Goal: Task Accomplishment & Management: Use online tool/utility

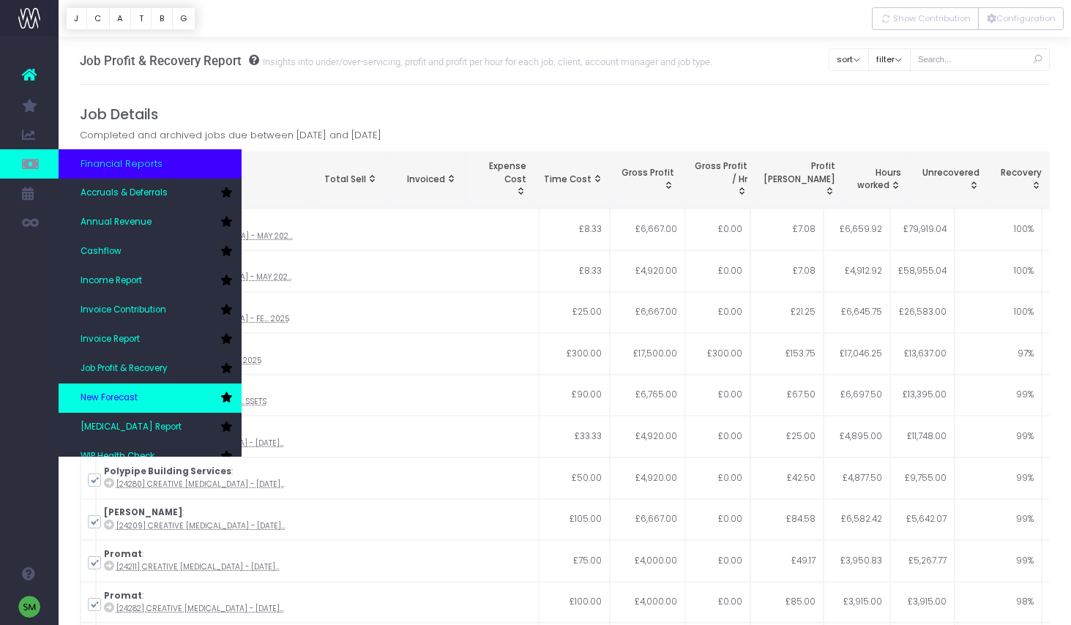
click at [172, 396] on link "New Forecast" at bounding box center [150, 398] width 183 height 29
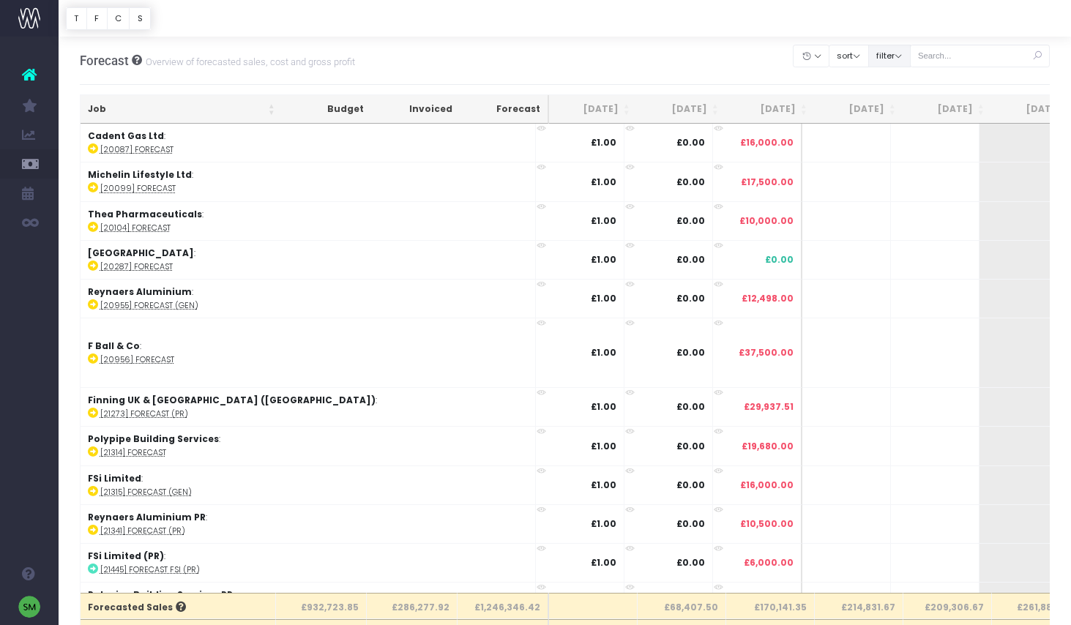
click at [911, 59] on button "filter" at bounding box center [889, 56] width 42 height 23
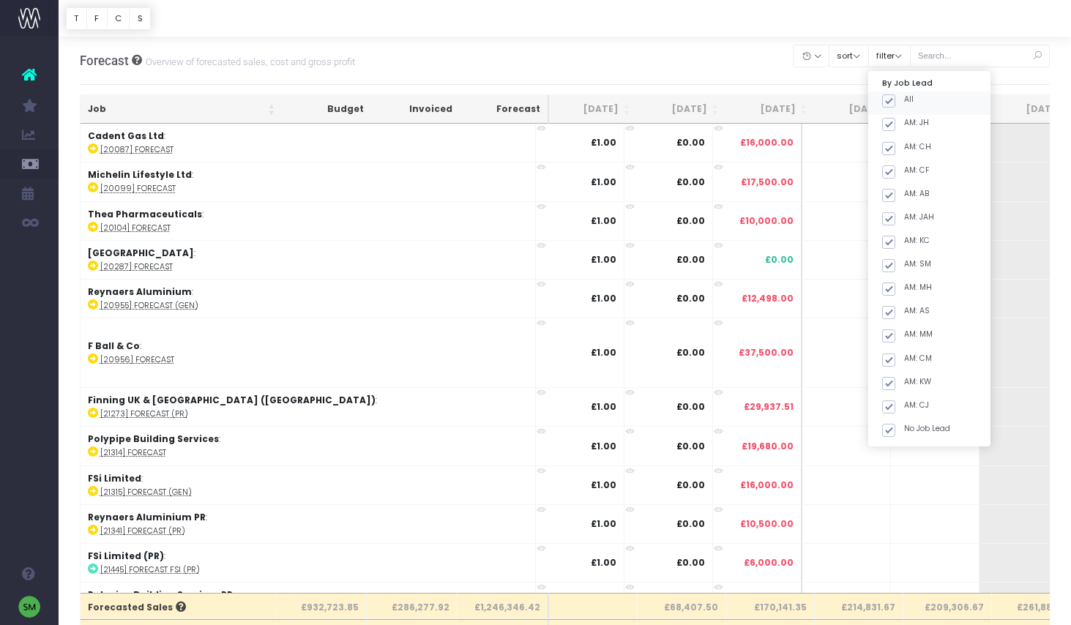
click at [895, 105] on span at bounding box center [888, 100] width 13 height 13
click at [908, 103] on input "All" at bounding box center [909, 99] width 10 height 10
checkbox input "false"
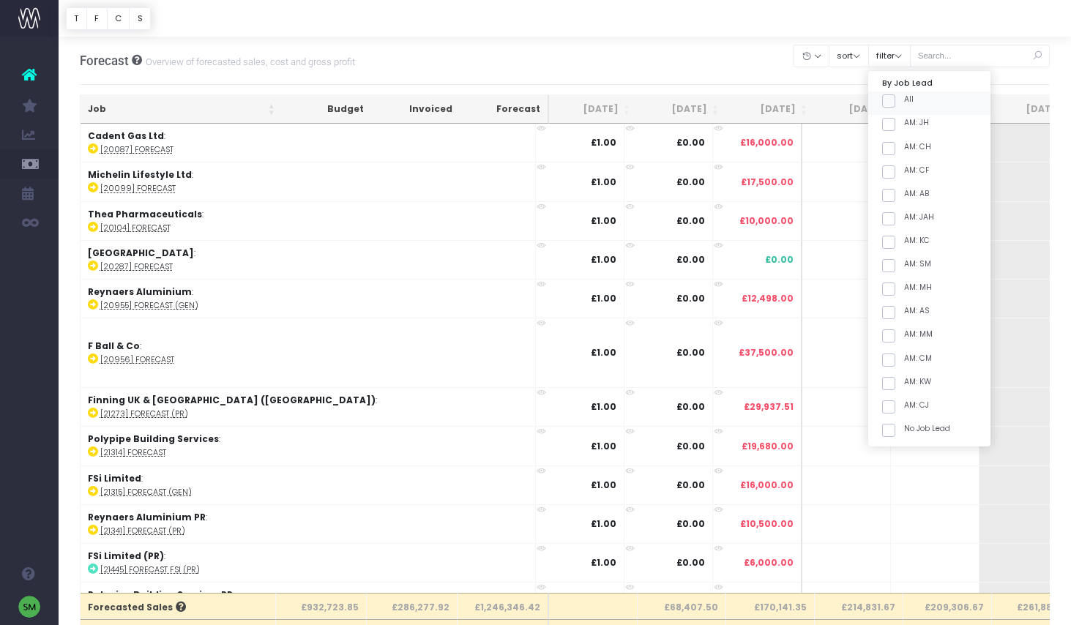
checkbox input "false"
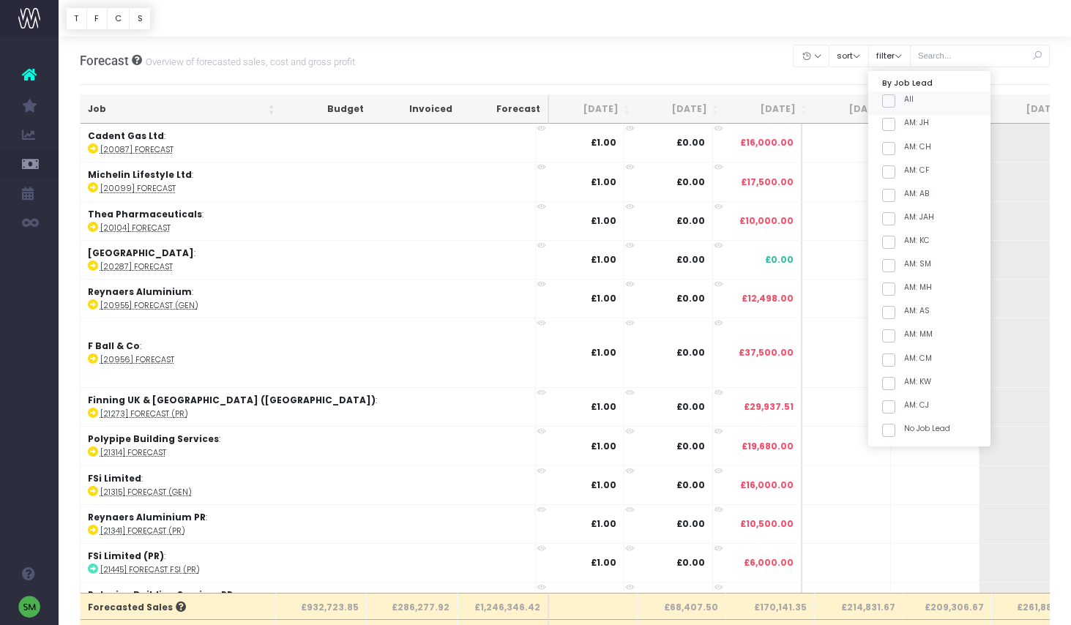
checkbox input "false"
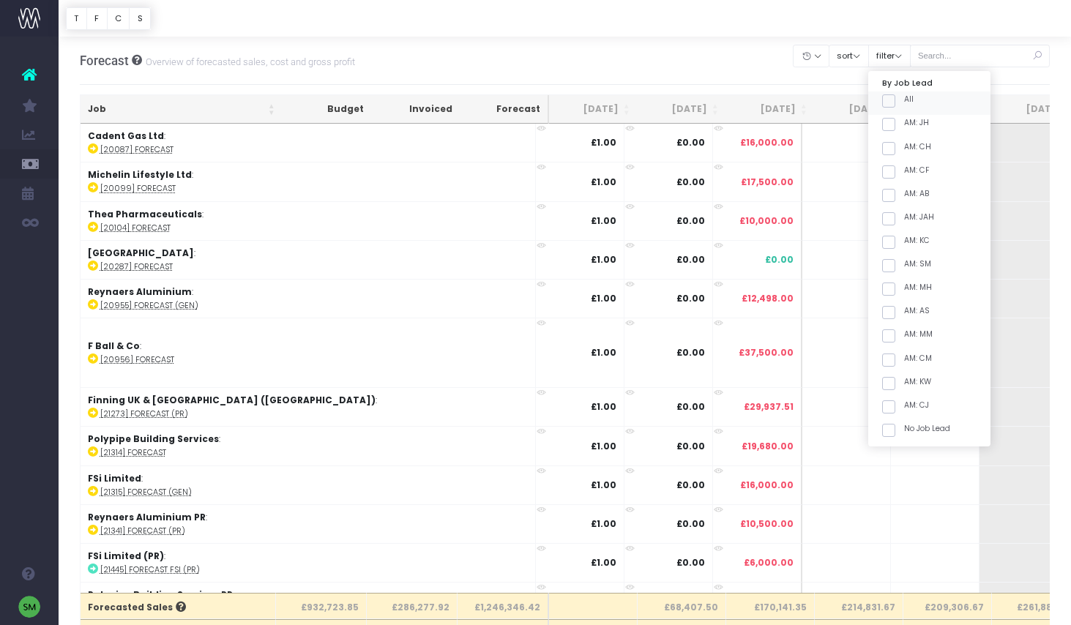
checkbox input "false"
click at [895, 238] on span at bounding box center [888, 242] width 13 height 13
click at [905, 238] on input "AM: KC" at bounding box center [909, 240] width 10 height 10
checkbox input "true"
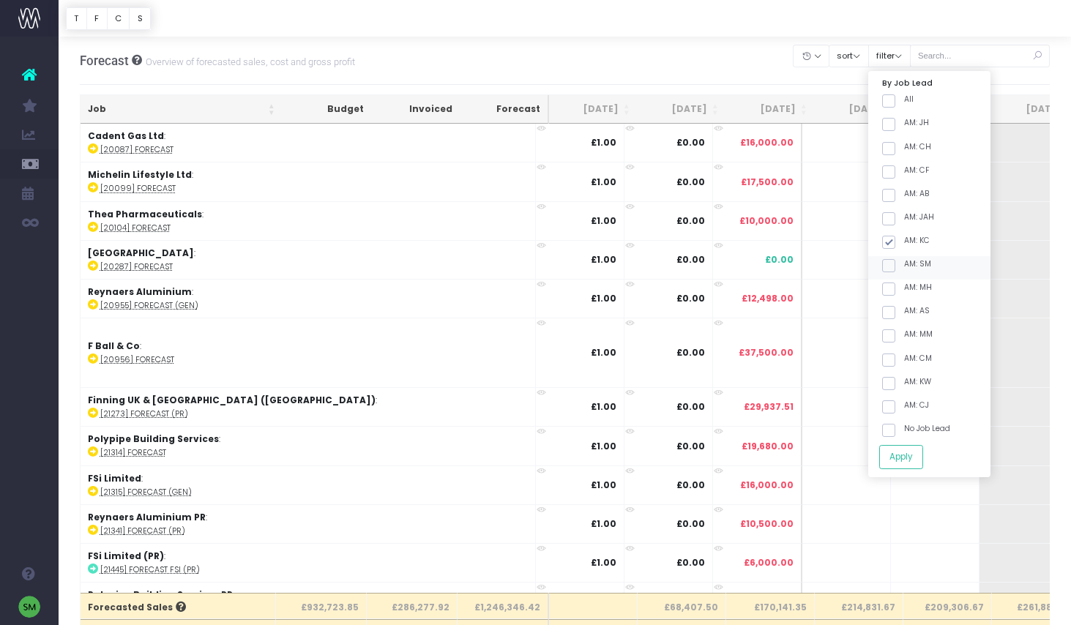
click at [895, 264] on span at bounding box center [888, 265] width 13 height 13
click at [906, 264] on input "AM: SM" at bounding box center [909, 263] width 10 height 10
checkbox input "true"
click at [911, 458] on button "Apply" at bounding box center [901, 457] width 44 height 24
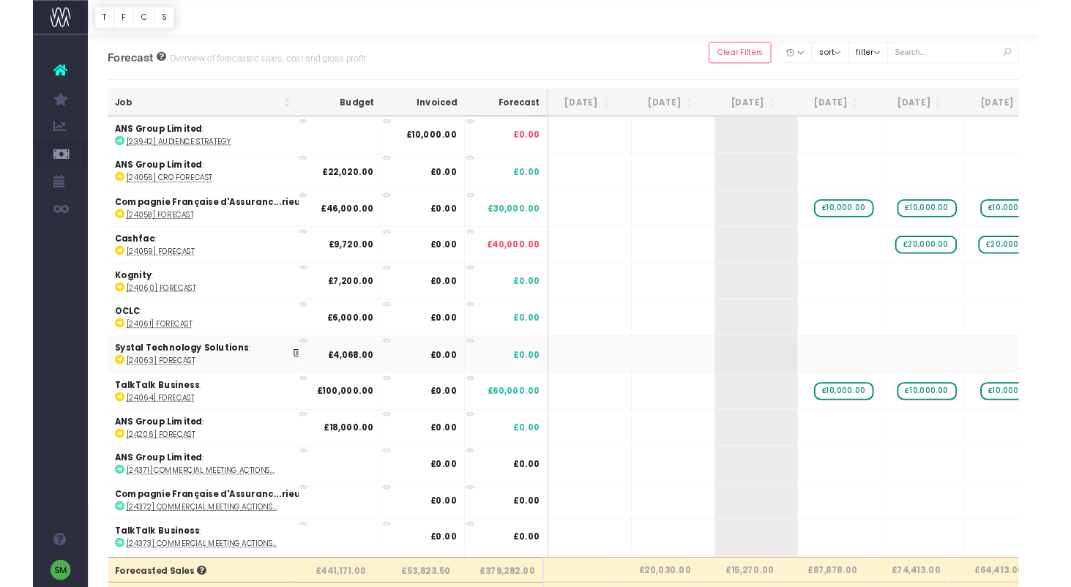
scroll to position [0, 26]
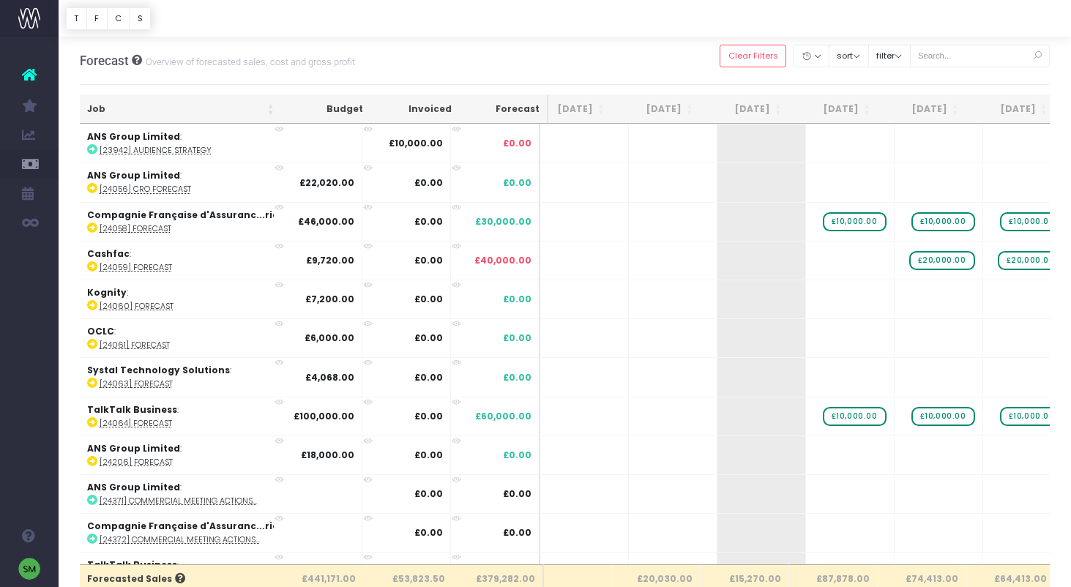
click at [269, 108] on th "Job" at bounding box center [181, 109] width 202 height 29
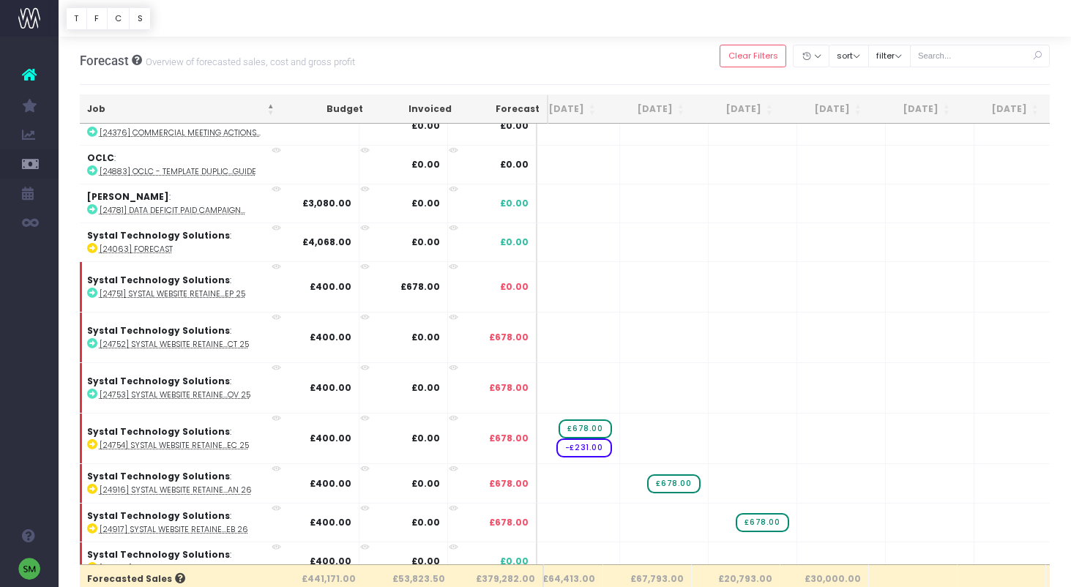
scroll to position [2174, 480]
click at [685, 491] on td "+ £678.00" at bounding box center [673, 482] width 89 height 39
click at [633, 477] on span "+" at bounding box center [651, 483] width 44 height 38
click at [636, 475] on span "+" at bounding box center [651, 483] width 44 height 38
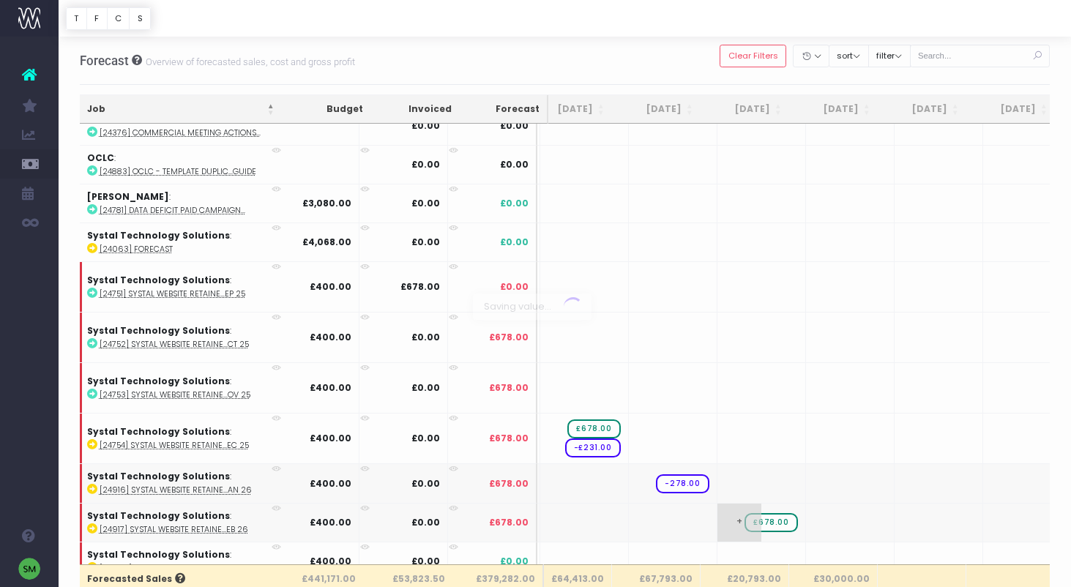
click at [748, 532] on body "Oh my... this is bad. [PERSON_NAME] wasn't able to load this page. Please conta…" at bounding box center [535, 293] width 1071 height 587
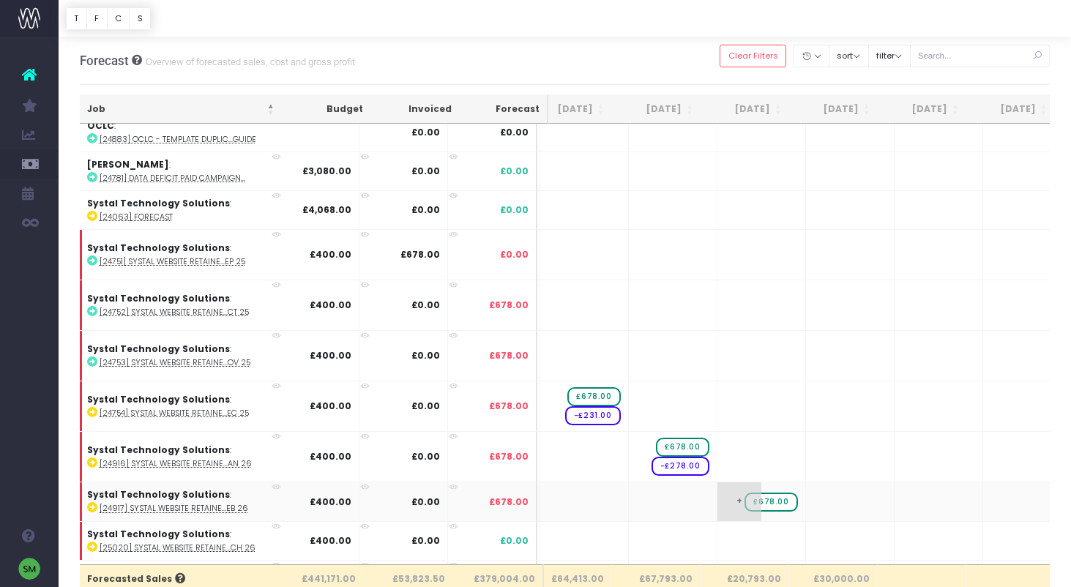
click at [722, 496] on span "+" at bounding box center [740, 501] width 44 height 38
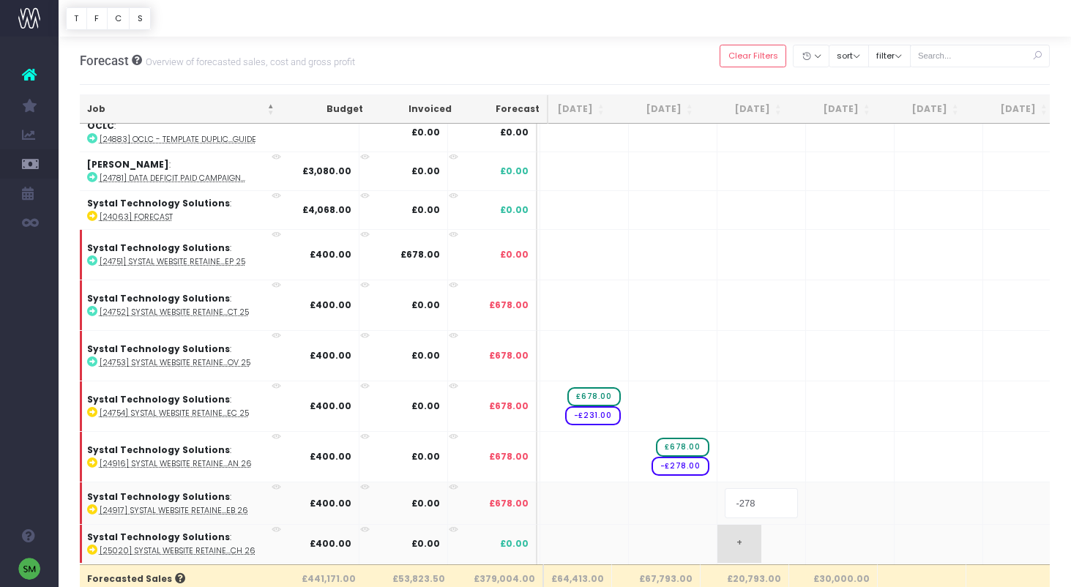
click at [748, 524] on body "Oh my... this is bad. [PERSON_NAME] wasn't able to load this page. Please conta…" at bounding box center [535, 293] width 1071 height 587
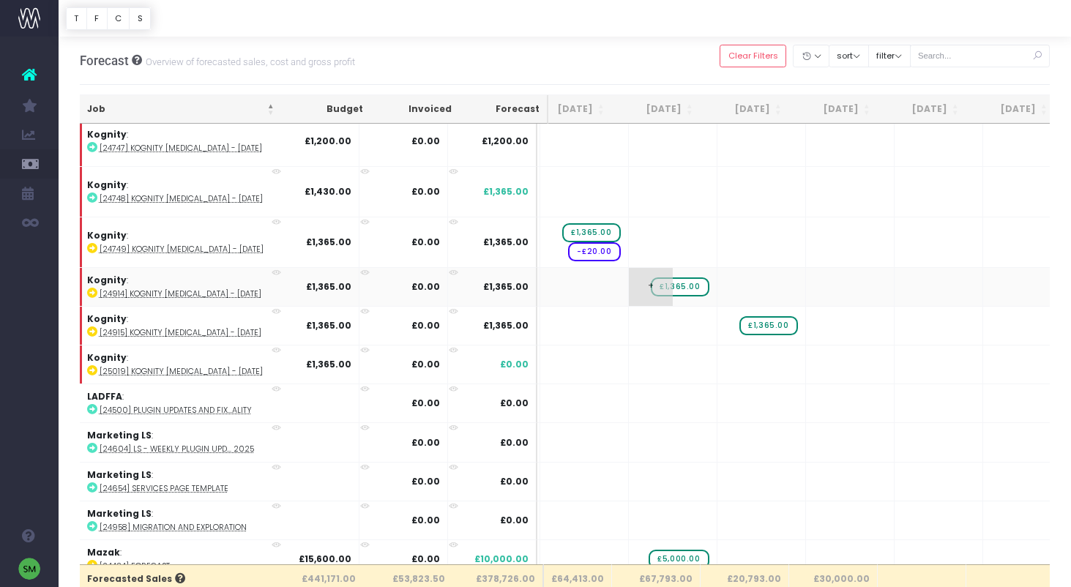
click at [633, 286] on span "+" at bounding box center [651, 287] width 44 height 38
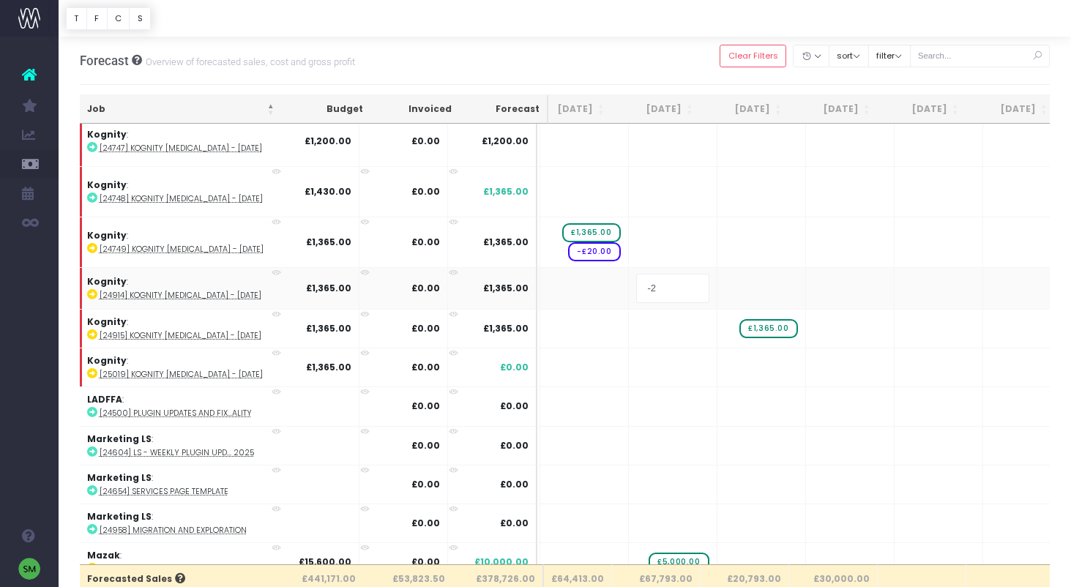
type input "-20"
click at [709, 332] on body "Oh my... this is bad. [PERSON_NAME] wasn't able to load this page. Please conta…" at bounding box center [535, 293] width 1071 height 587
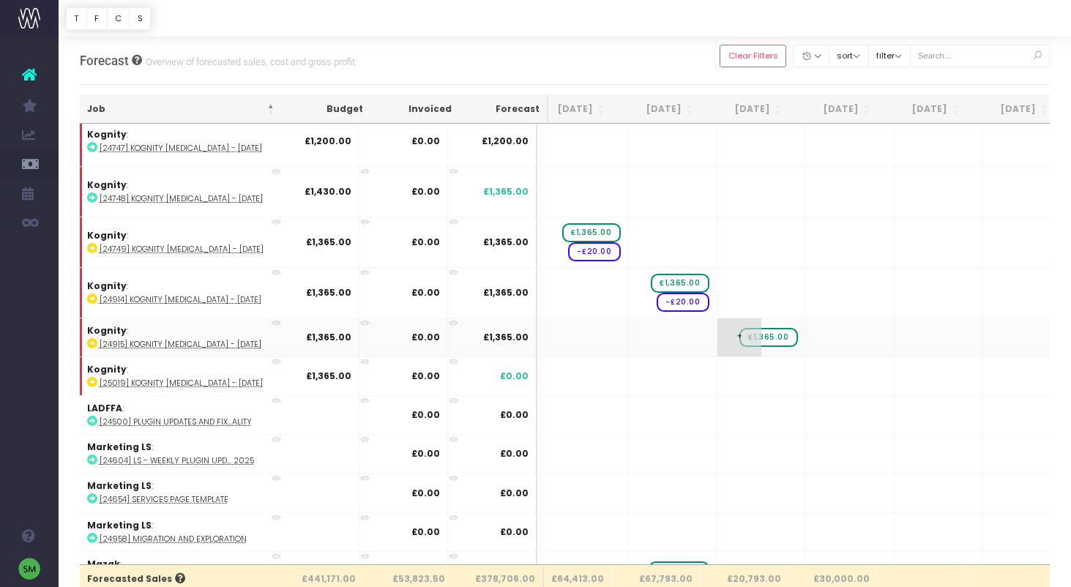
click at [721, 329] on span "+" at bounding box center [740, 337] width 44 height 38
click at [722, 329] on span "+" at bounding box center [740, 337] width 44 height 38
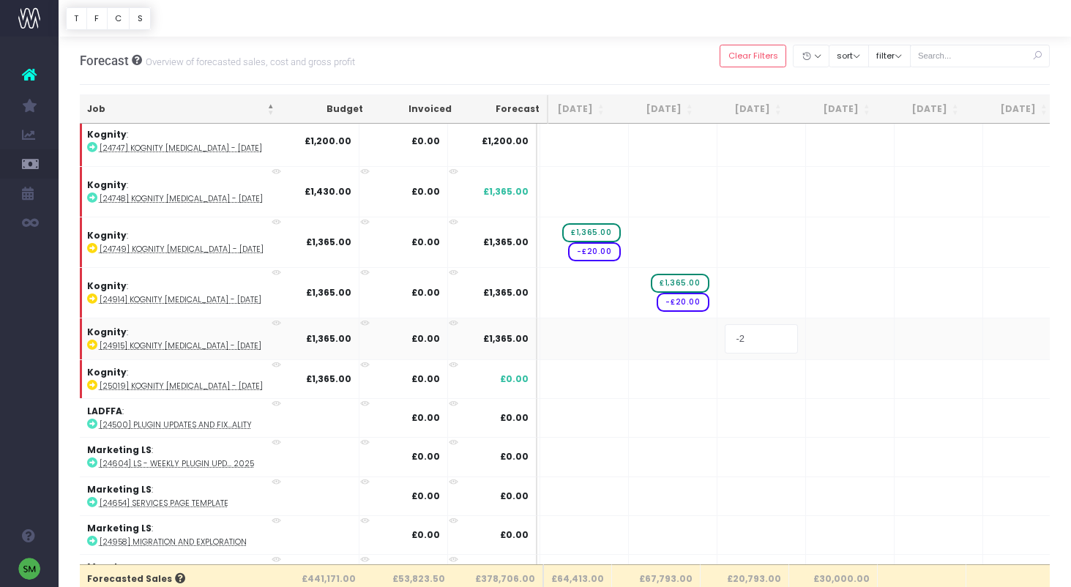
type input "-20"
click at [737, 395] on body "Oh my... this is bad. [PERSON_NAME] wasn't able to load this page. Please conta…" at bounding box center [535, 293] width 1071 height 587
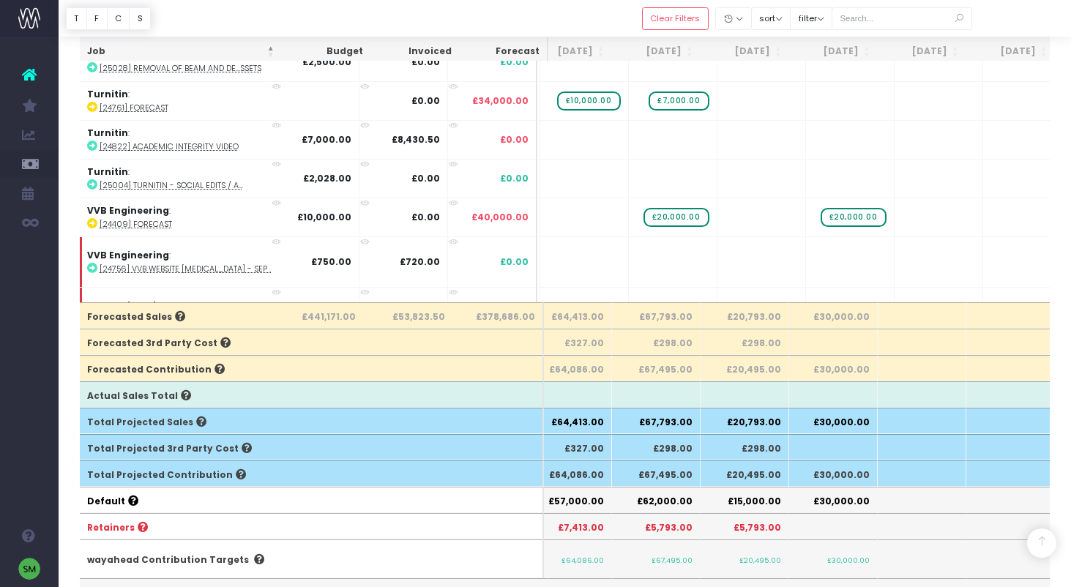
scroll to position [2726, 469]
